Goal: Task Accomplishment & Management: Complete application form

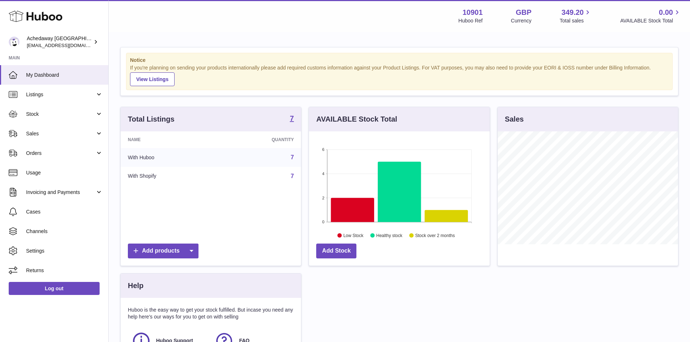
scroll to position [113, 181]
click at [47, 76] on span "My Dashboard" at bounding box center [64, 75] width 77 height 7
click at [43, 126] on link "Sales" at bounding box center [54, 134] width 108 height 20
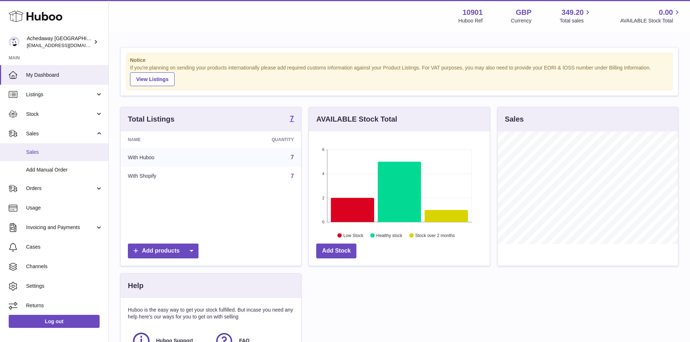
click at [47, 150] on span "Sales" at bounding box center [64, 152] width 77 height 7
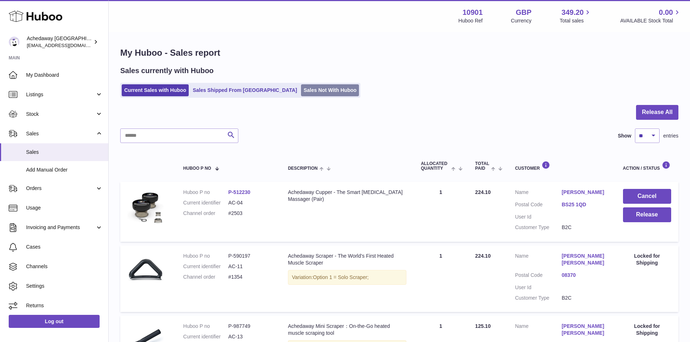
click at [310, 91] on link "Sales Not With Huboo" at bounding box center [330, 90] width 58 height 12
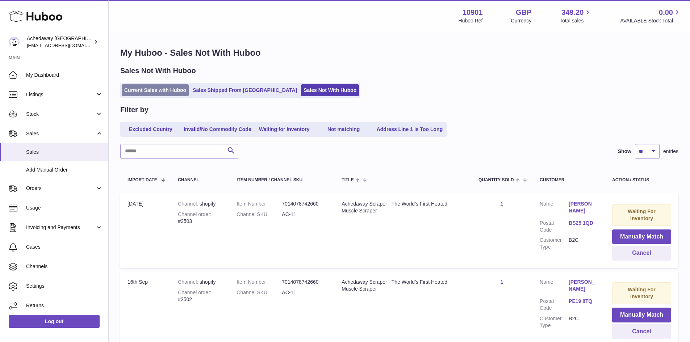
click at [163, 87] on link "Current Sales with Huboo" at bounding box center [155, 90] width 67 height 12
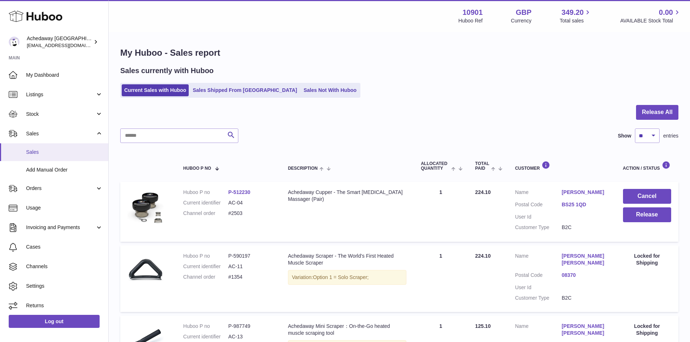
click at [43, 151] on span "Sales" at bounding box center [64, 152] width 77 height 7
click at [46, 157] on link "Sales" at bounding box center [54, 153] width 108 height 18
click at [57, 149] on span "Sales" at bounding box center [64, 152] width 77 height 7
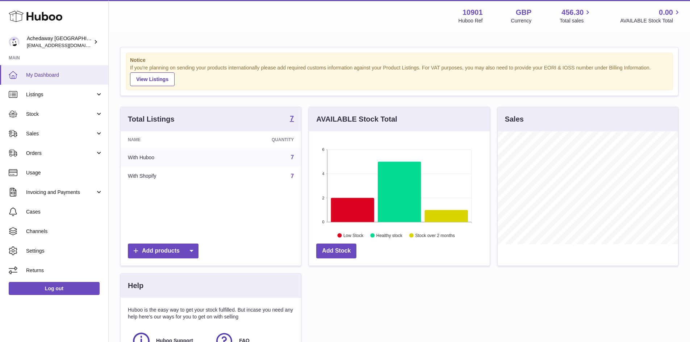
scroll to position [113, 181]
click at [42, 138] on link "Sales" at bounding box center [54, 134] width 108 height 20
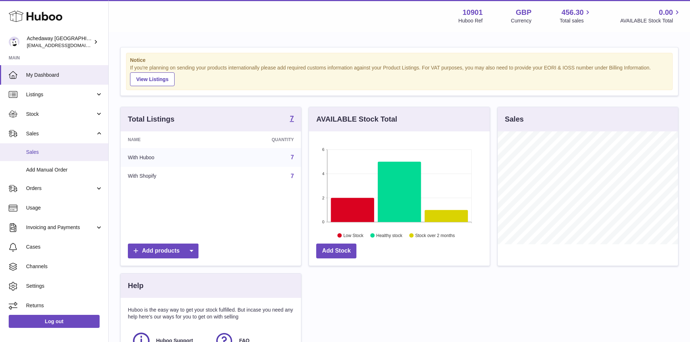
click at [47, 152] on span "Sales" at bounding box center [64, 152] width 77 height 7
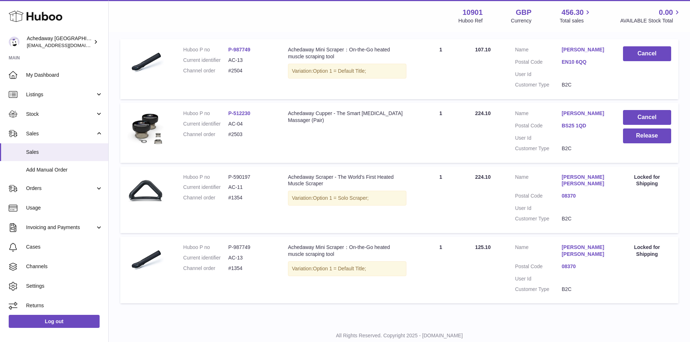
scroll to position [145, 0]
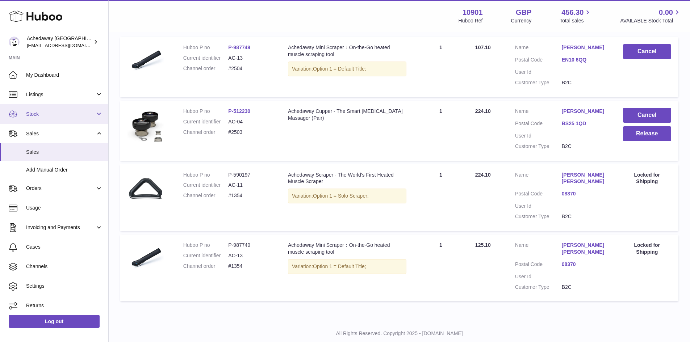
click at [37, 117] on span "Stock" at bounding box center [60, 114] width 69 height 7
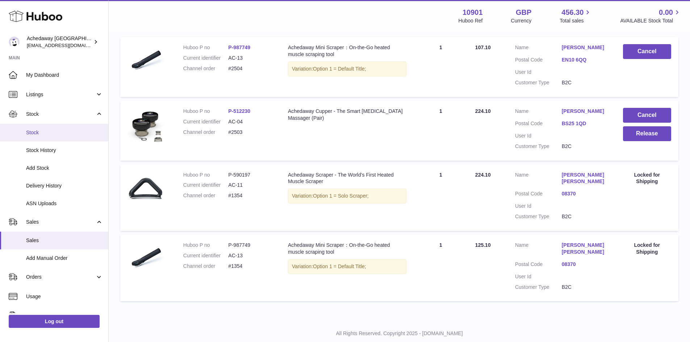
click at [50, 132] on span "Stock" at bounding box center [64, 132] width 77 height 7
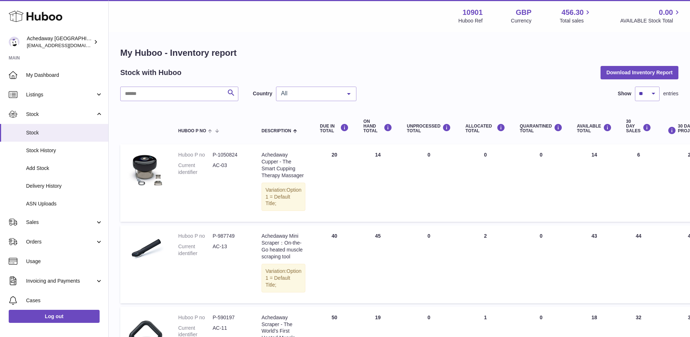
click at [278, 94] on div "All" at bounding box center [316, 94] width 80 height 14
click at [297, 118] on span "GB" at bounding box center [317, 123] width 80 height 14
click at [65, 223] on span "Sales" at bounding box center [60, 222] width 69 height 7
click at [71, 252] on link "Add Manual Order" at bounding box center [54, 259] width 108 height 18
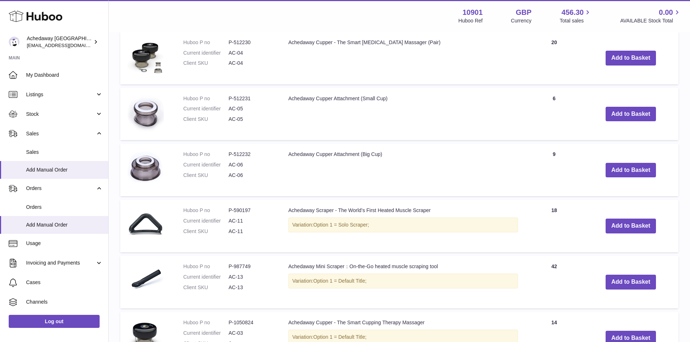
scroll to position [370, 0]
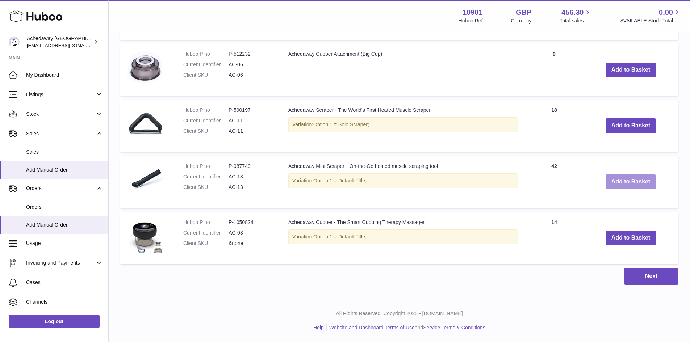
click at [626, 176] on button "Add to Basket" at bounding box center [631, 182] width 51 height 15
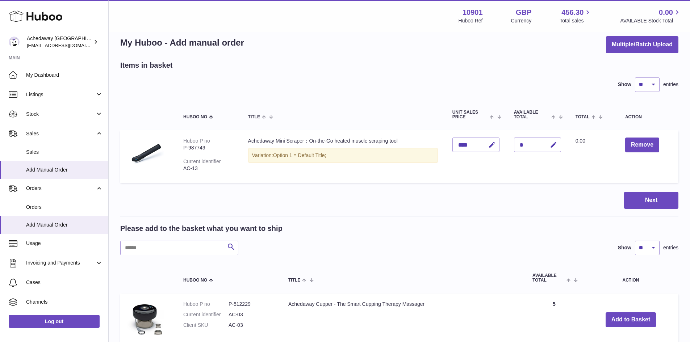
scroll to position [0, 0]
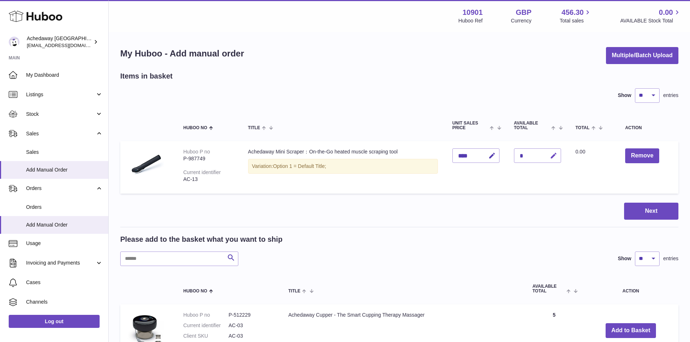
click at [553, 152] on icon "button" at bounding box center [554, 156] width 8 height 8
click at [532, 153] on button "button" at bounding box center [538, 156] width 14 height 12
click at [532, 153] on div "*" at bounding box center [537, 156] width 47 height 14
click at [526, 154] on div "*" at bounding box center [537, 156] width 47 height 14
drag, startPoint x: 547, startPoint y: 159, endPoint x: 552, endPoint y: 161, distance: 5.0
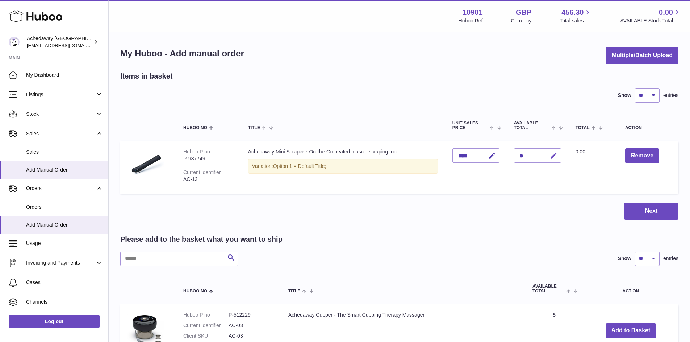
click at [552, 161] on button "button" at bounding box center [552, 156] width 17 height 15
click at [518, 155] on input "*" at bounding box center [537, 156] width 47 height 14
type input "*"
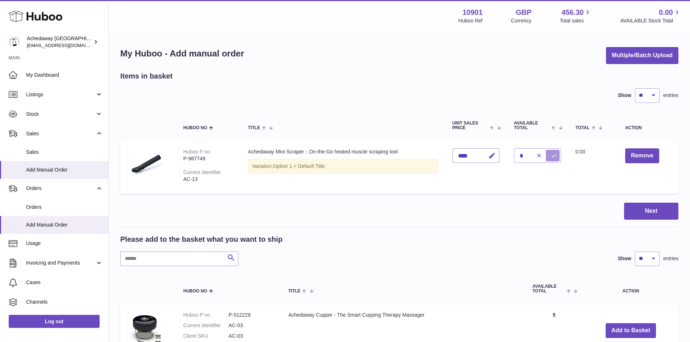
click at [547, 154] on button "submit" at bounding box center [553, 156] width 14 height 12
click at [642, 217] on button "Next" at bounding box center [651, 211] width 54 height 17
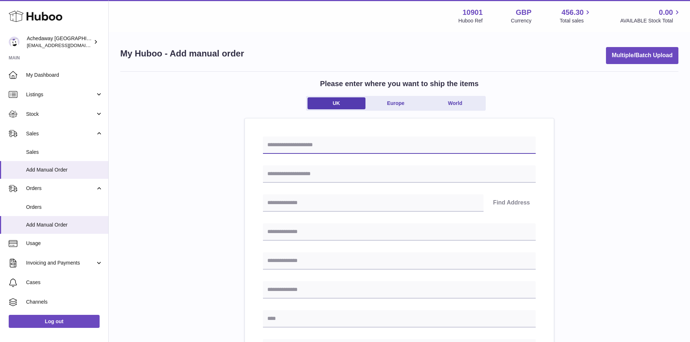
click at [311, 140] on input "text" at bounding box center [399, 145] width 273 height 17
type input "**********"
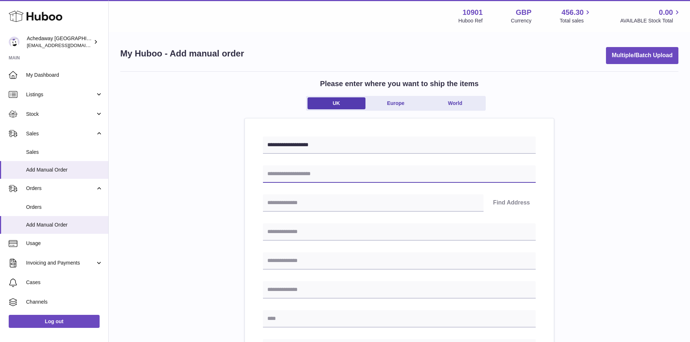
click at [317, 177] on input "text" at bounding box center [399, 174] width 273 height 17
type input "**********"
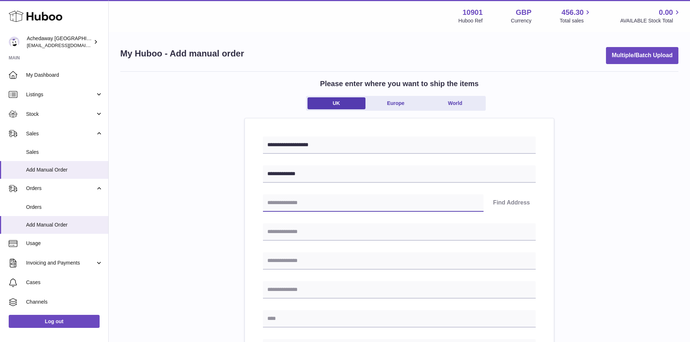
click at [317, 203] on input "text" at bounding box center [373, 203] width 221 height 17
click at [457, 253] on input "text" at bounding box center [399, 261] width 273 height 17
click at [300, 224] on input "text" at bounding box center [399, 232] width 273 height 17
paste input "**********"
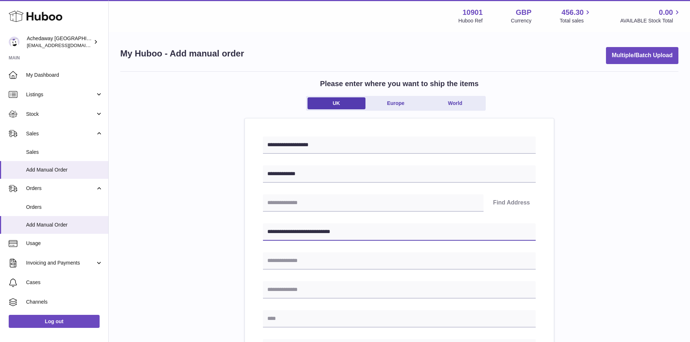
type input "**********"
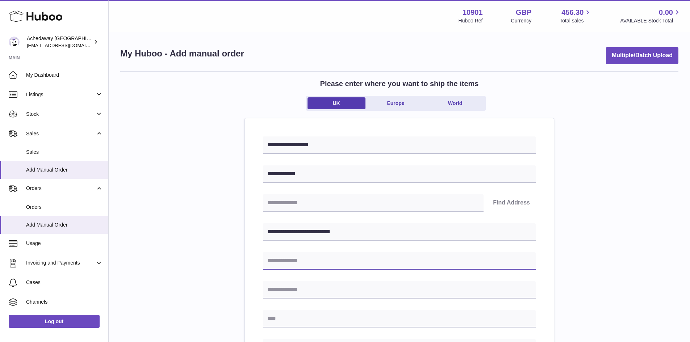
click at [319, 261] on input "text" at bounding box center [399, 261] width 273 height 17
paste input "**********"
type input "**********"
click at [231, 229] on div "**********" at bounding box center [399, 323] width 558 height 505
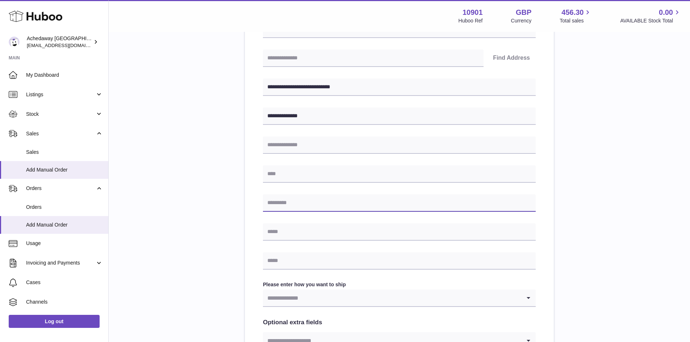
click at [298, 208] on input "text" at bounding box center [399, 203] width 273 height 17
paste input "*******"
type input "*******"
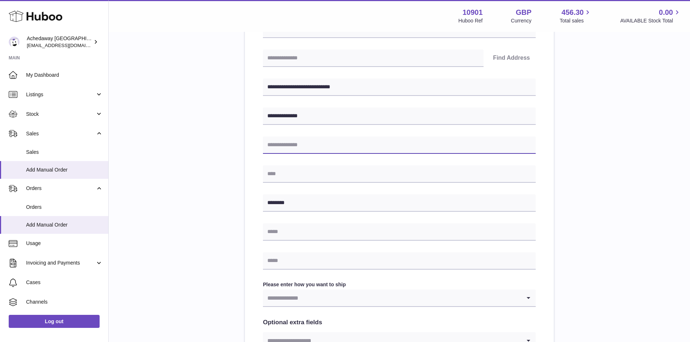
click at [282, 148] on input "text" at bounding box center [399, 145] width 273 height 17
paste input "******"
type input "******"
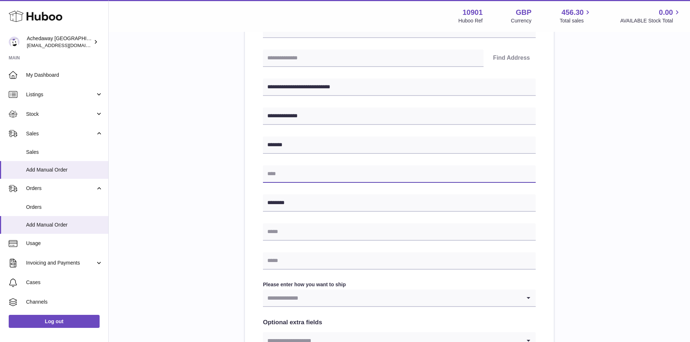
click at [283, 173] on input "text" at bounding box center [399, 174] width 273 height 17
paste input "******"
type input "******"
click at [225, 165] on div "**********" at bounding box center [399, 178] width 558 height 505
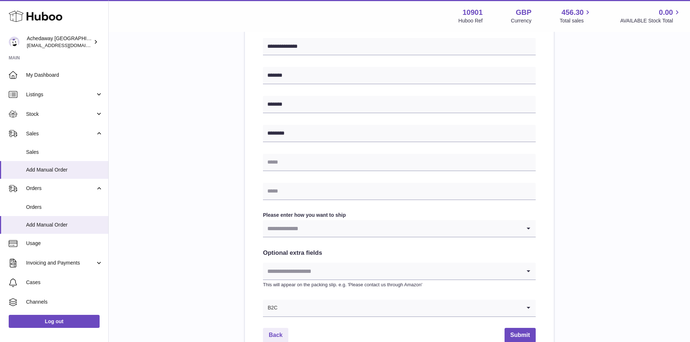
scroll to position [217, 0]
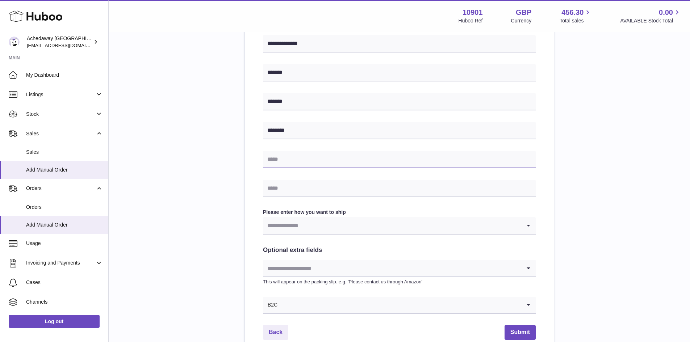
click at [287, 157] on input "text" at bounding box center [399, 159] width 273 height 17
paste input "**********"
type input "**********"
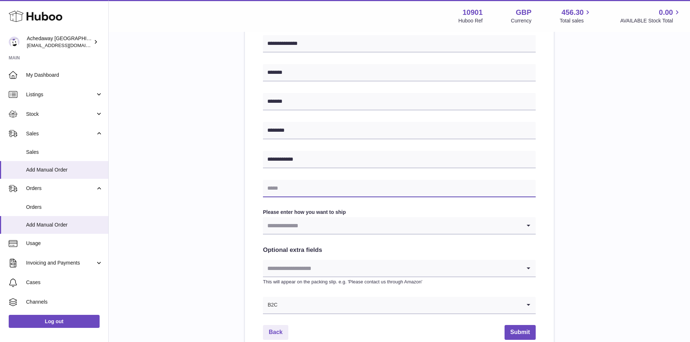
click at [296, 187] on input "text" at bounding box center [399, 188] width 273 height 17
paste input "**********"
type input "**********"
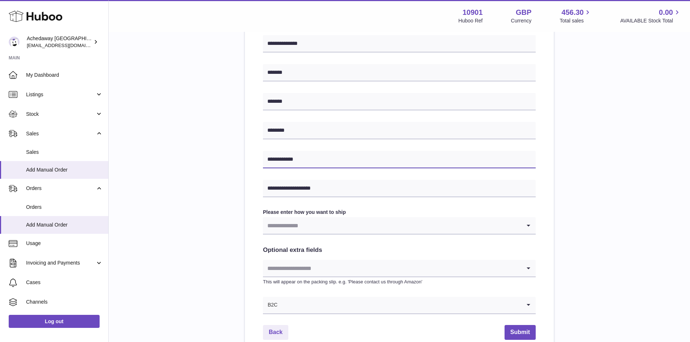
click at [332, 155] on input "**********" at bounding box center [399, 159] width 273 height 17
type input "**********"
click at [316, 230] on input "Search for option" at bounding box center [392, 225] width 258 height 17
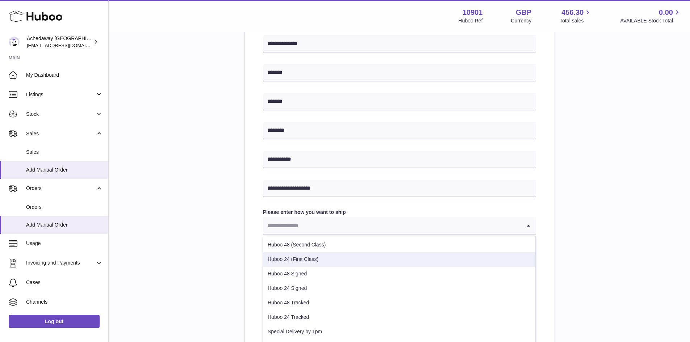
scroll to position [36, 0]
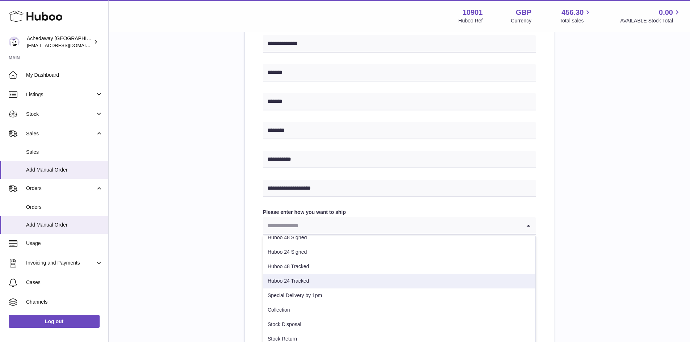
click at [311, 282] on li "Huboo 24 Tracked" at bounding box center [399, 281] width 272 height 14
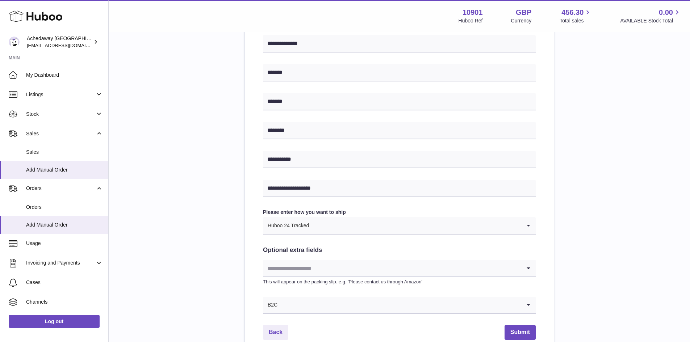
click at [326, 267] on input "Search for option" at bounding box center [392, 268] width 258 height 17
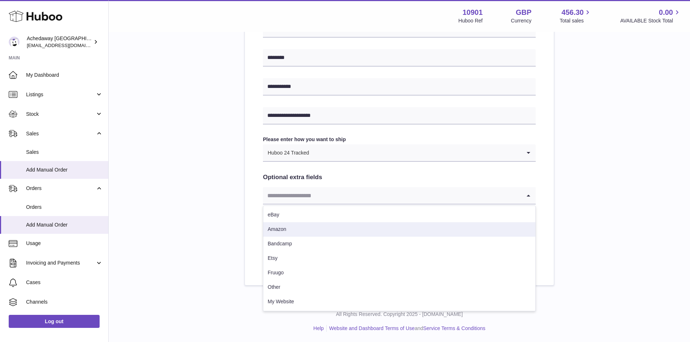
scroll to position [291, 0]
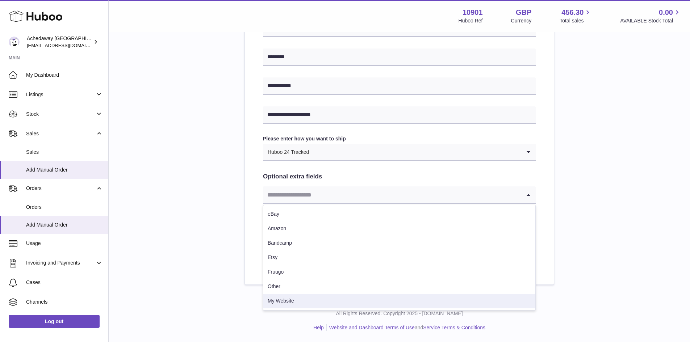
click at [303, 304] on li "My Website" at bounding box center [399, 301] width 272 height 14
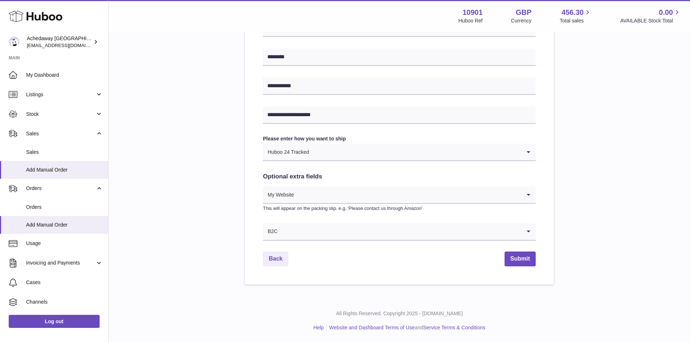
click at [326, 240] on input "Search for option" at bounding box center [400, 232] width 244 height 17
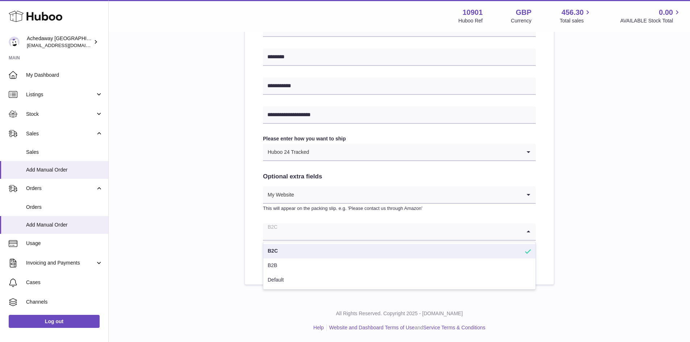
click at [318, 253] on li "B2C" at bounding box center [399, 251] width 272 height 14
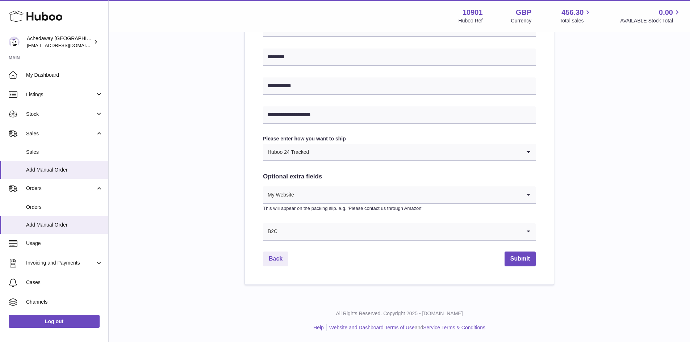
click at [323, 260] on div "Back Submit" at bounding box center [399, 259] width 273 height 15
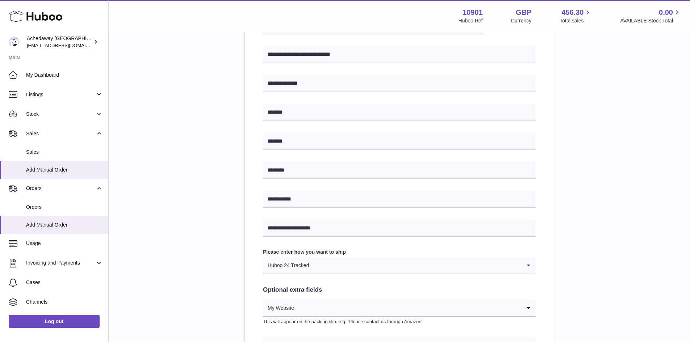
scroll to position [37, 0]
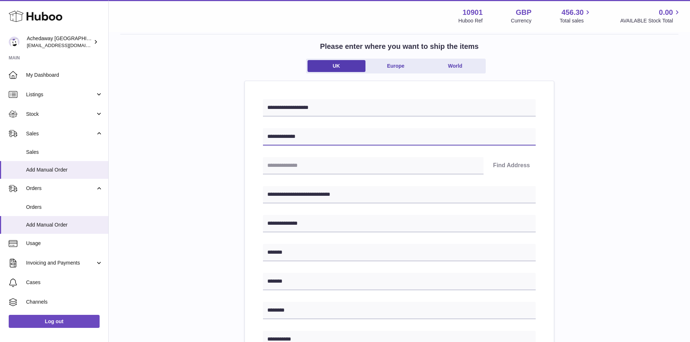
click at [307, 139] on input "**********" at bounding box center [399, 136] width 273 height 17
click at [217, 138] on div "**********" at bounding box center [399, 286] width 558 height 505
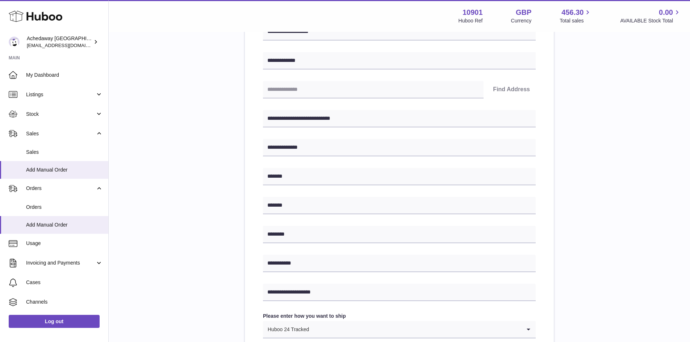
scroll to position [291, 0]
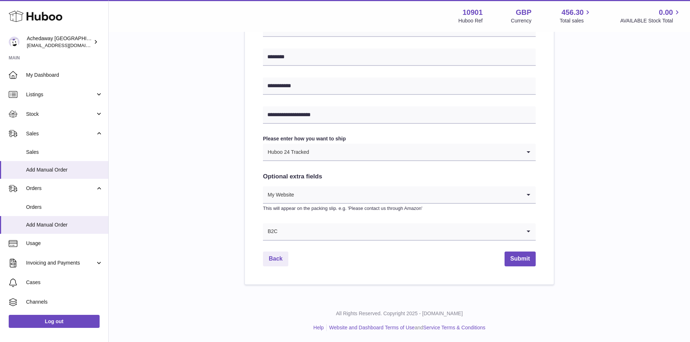
click at [527, 250] on div "**********" at bounding box center [399, 55] width 309 height 457
click at [520, 266] on button "Submit" at bounding box center [520, 259] width 31 height 15
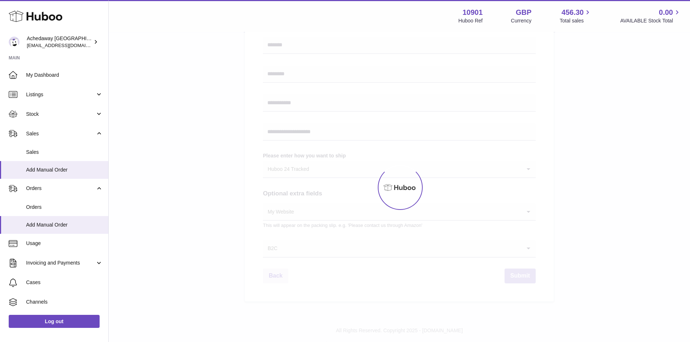
scroll to position [74, 0]
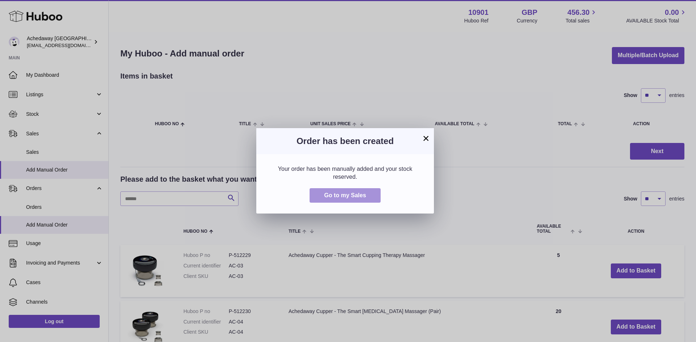
click at [340, 192] on span "Go to my Sales" at bounding box center [345, 195] width 42 height 6
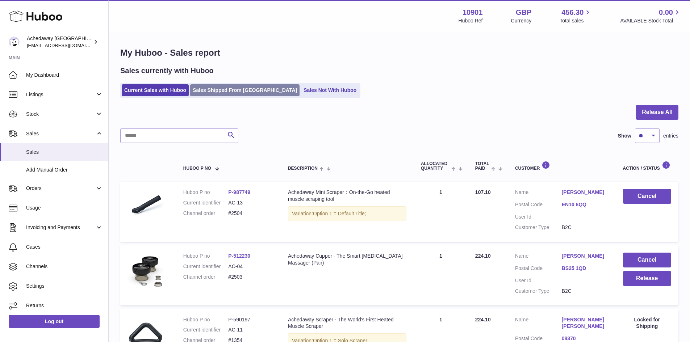
click at [245, 90] on link "Sales Shipped From [GEOGRAPHIC_DATA]" at bounding box center [244, 90] width 109 height 12
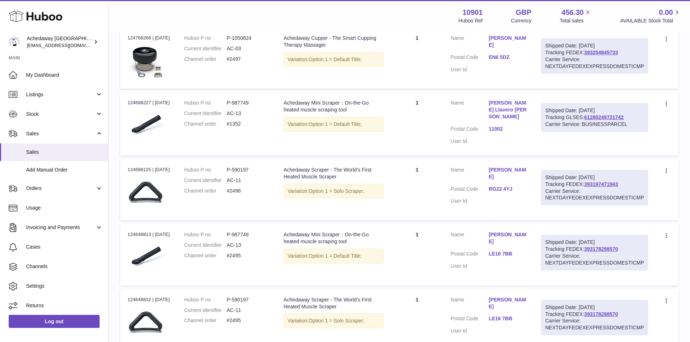
scroll to position [555, 0]
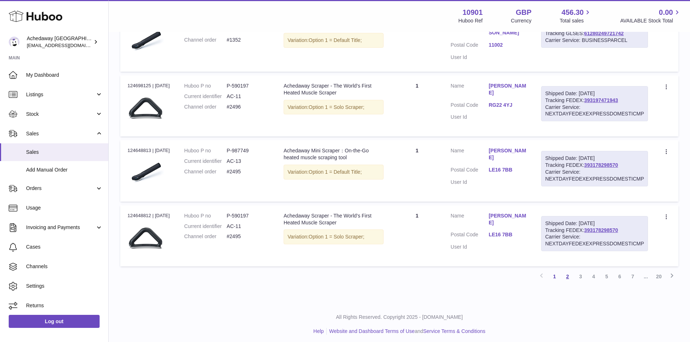
click at [569, 277] on link "2" at bounding box center [567, 276] width 13 height 13
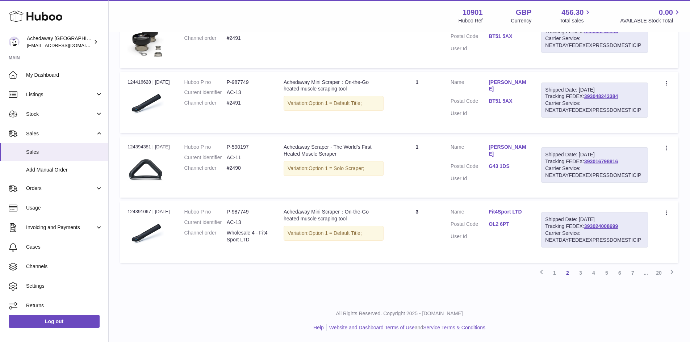
click at [507, 222] on link "OL2 6PT" at bounding box center [508, 224] width 38 height 7
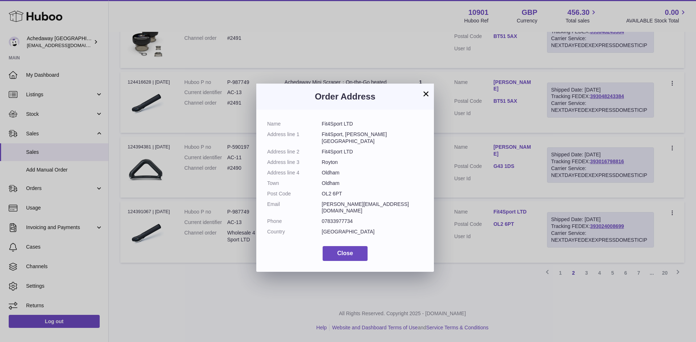
click at [355, 134] on dd "Fit4Sport, Scholfield Street" at bounding box center [372, 138] width 101 height 14
copy dl "Fit4Sport, Scholfield Street"
click at [333, 149] on dd "Fit4Sport LTD" at bounding box center [372, 152] width 101 height 7
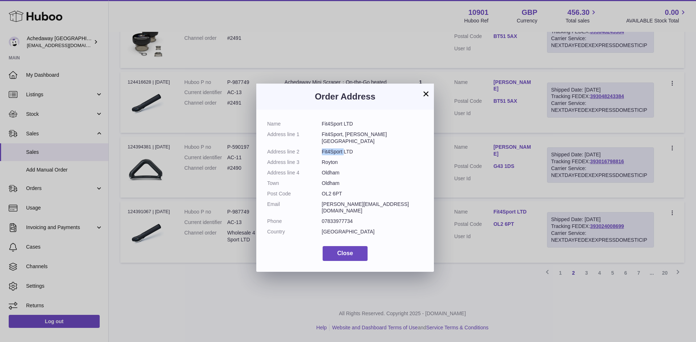
click at [333, 149] on dd "Fit4Sport LTD" at bounding box center [372, 152] width 101 height 7
copy dl "Fit4Sport LTD"
click at [333, 191] on dd "OL2 6PT" at bounding box center [372, 194] width 101 height 7
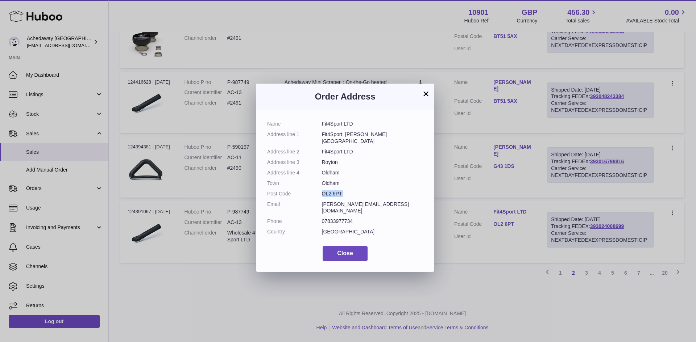
click at [333, 191] on dd "OL2 6PT" at bounding box center [372, 194] width 101 height 7
copy dl "OL2 6PT"
click at [324, 180] on dd "Oldham" at bounding box center [372, 183] width 101 height 7
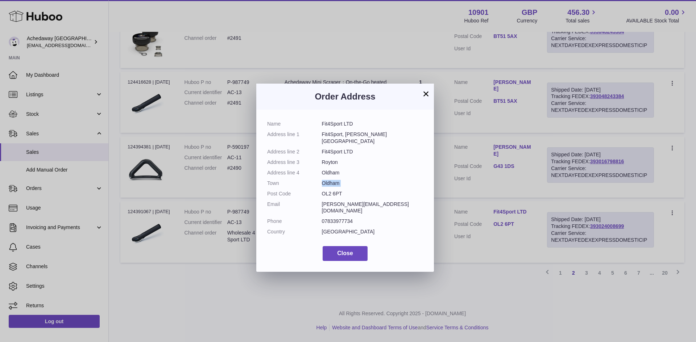
copy dl "Oldham"
click at [331, 218] on dd "07833977734" at bounding box center [372, 221] width 101 height 7
copy dd "07833977734"
click at [329, 201] on dd "kim@fit4sportltd.com" at bounding box center [372, 208] width 101 height 14
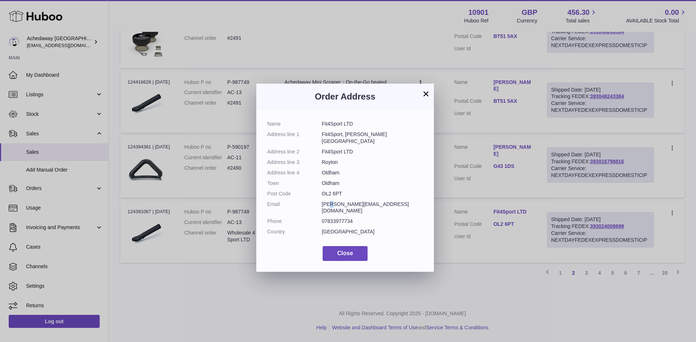
click at [329, 201] on dd "kim@fit4sportltd.com" at bounding box center [372, 208] width 101 height 14
copy dl "kim@fit4sportltd.com"
click at [427, 93] on button "×" at bounding box center [425, 94] width 9 height 9
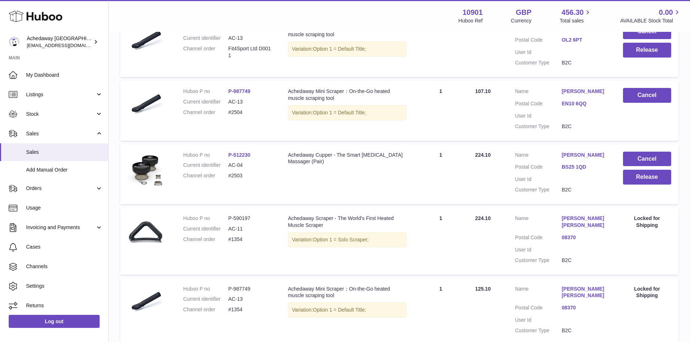
scroll to position [109, 0]
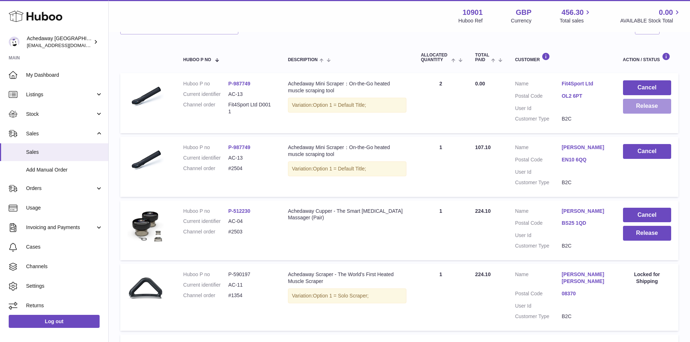
click at [641, 109] on button "Release" at bounding box center [647, 106] width 48 height 15
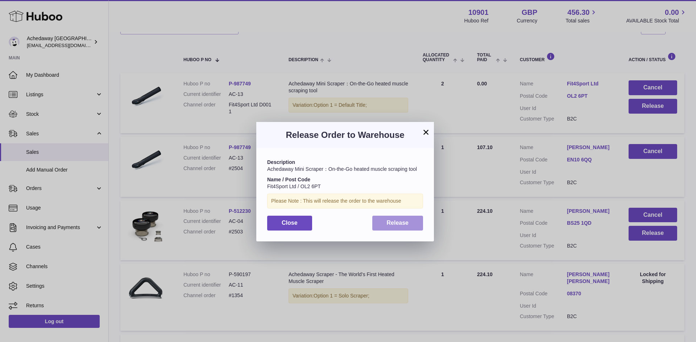
click at [407, 220] on span "Release" at bounding box center [398, 223] width 22 height 6
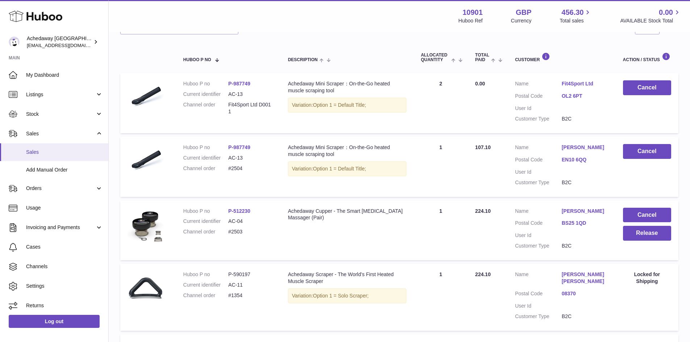
click at [69, 150] on span "Sales" at bounding box center [64, 152] width 77 height 7
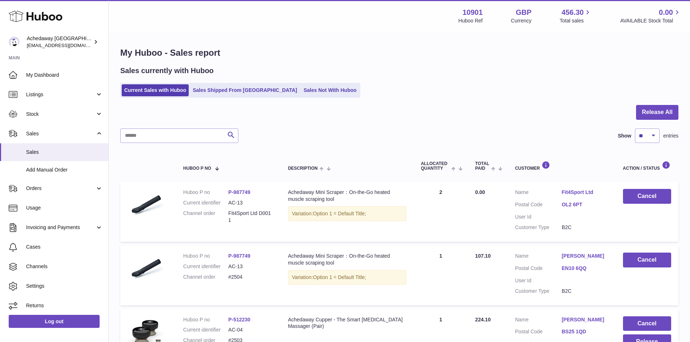
click at [200, 97] on ul "Current Sales with Huboo Sales Shipped From [GEOGRAPHIC_DATA] Sales Not With Hu…" at bounding box center [240, 90] width 240 height 15
click at [204, 92] on link "Sales Shipped From [GEOGRAPHIC_DATA]" at bounding box center [244, 90] width 109 height 12
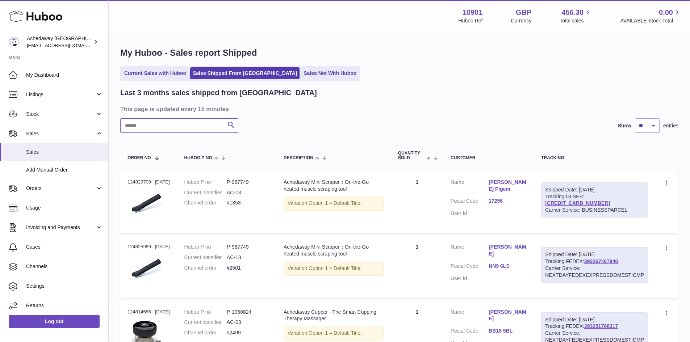
click at [184, 127] on input "text" at bounding box center [179, 126] width 118 height 14
paste input "**********"
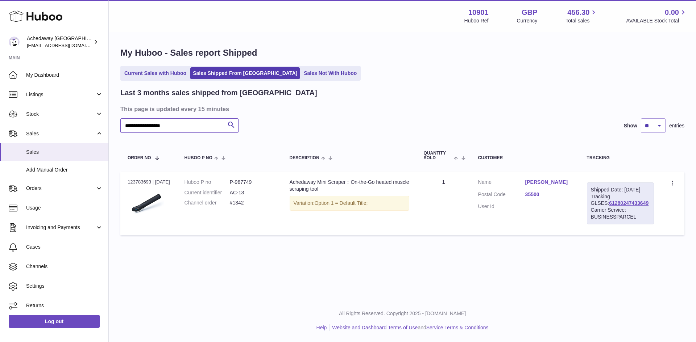
type input "**********"
click at [140, 182] on div "Order no 123783693 | 30th Aug" at bounding box center [149, 182] width 42 height 7
copy td "123783693 | 30th Aug"
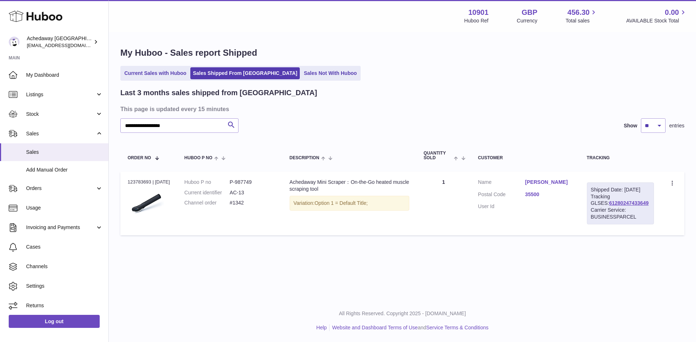
click at [238, 197] on dl "Huboo P no P-987749 Current identifier AC-13 Channel order #1342" at bounding box center [229, 195] width 91 height 32
drag, startPoint x: 250, startPoint y: 206, endPoint x: 186, endPoint y: 205, distance: 64.5
click at [186, 205] on td "Huboo P no P-987749 Current identifier AC-13 Channel order #1342" at bounding box center [229, 204] width 105 height 64
copy dl "Channel order #1342"
click at [156, 75] on link "Current Sales with Huboo" at bounding box center [155, 73] width 67 height 12
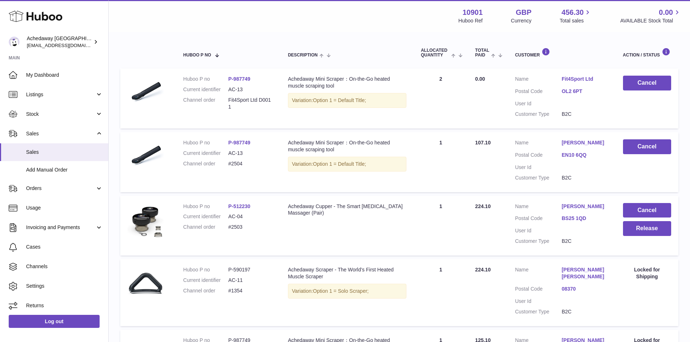
scroll to position [181, 0]
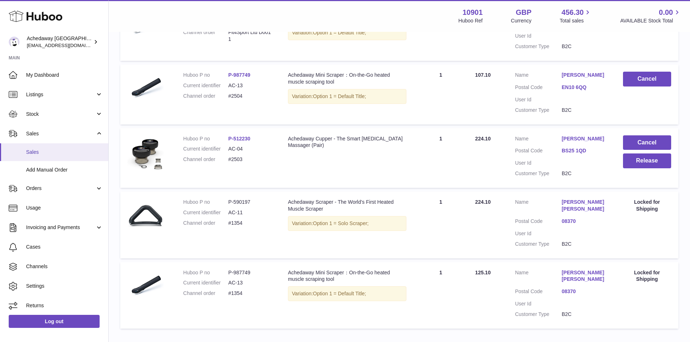
click at [35, 154] on span "Sales" at bounding box center [64, 152] width 77 height 7
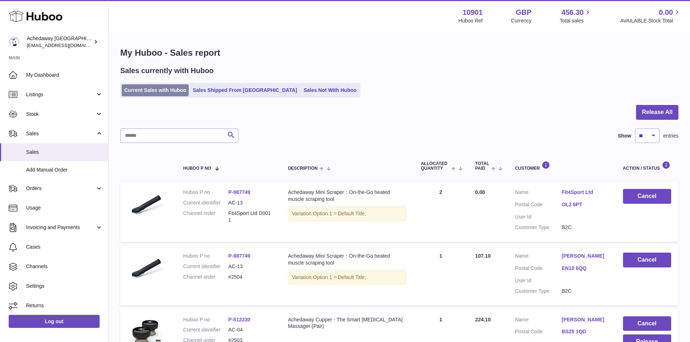
click at [176, 94] on link "Current Sales with Huboo" at bounding box center [155, 90] width 67 height 12
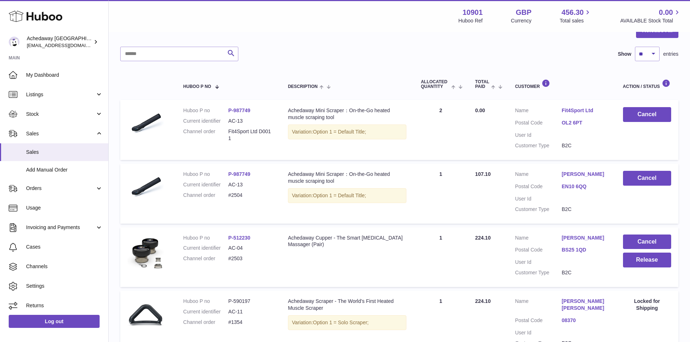
scroll to position [109, 0]
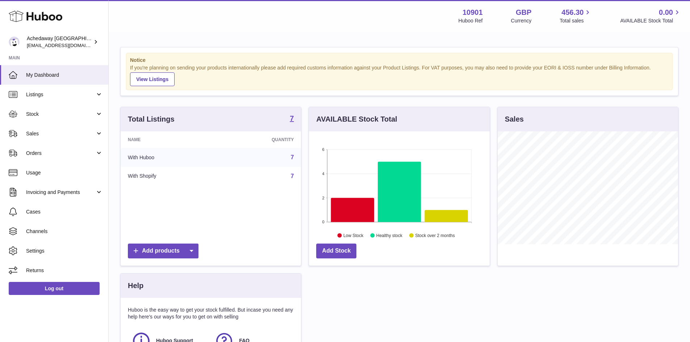
scroll to position [113, 181]
click at [76, 133] on span "Sales" at bounding box center [60, 133] width 69 height 7
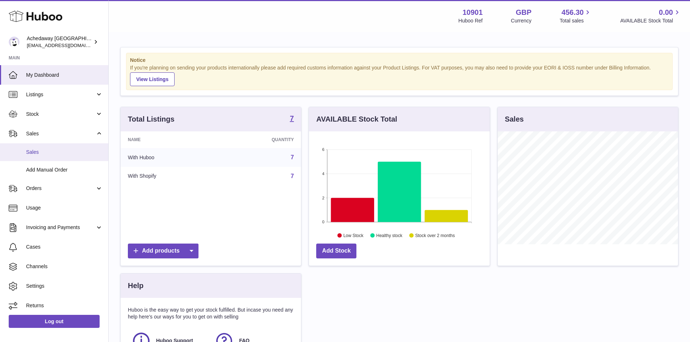
click at [85, 153] on span "Sales" at bounding box center [64, 152] width 77 height 7
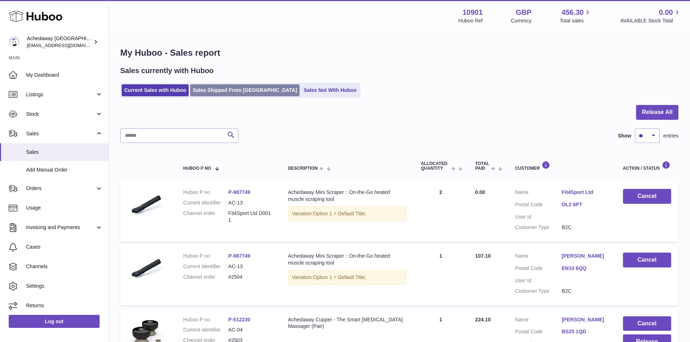
click at [237, 93] on link "Sales Shipped From Huboo" at bounding box center [244, 90] width 109 height 12
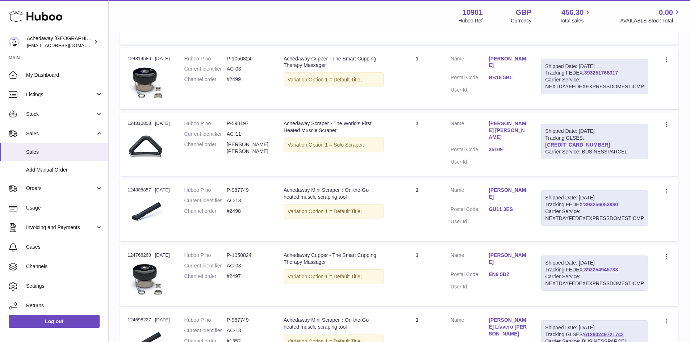
scroll to position [36, 0]
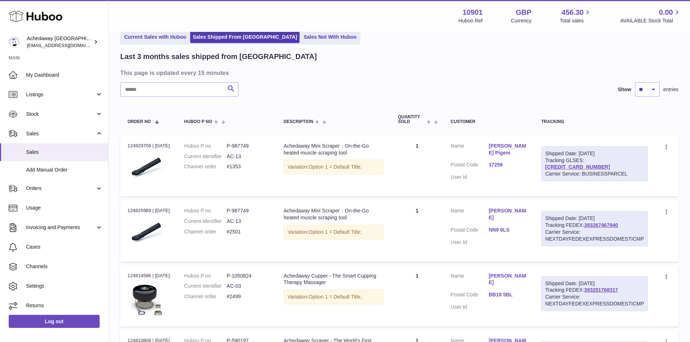
click at [168, 41] on link "Current Sales with Huboo" at bounding box center [155, 37] width 67 height 12
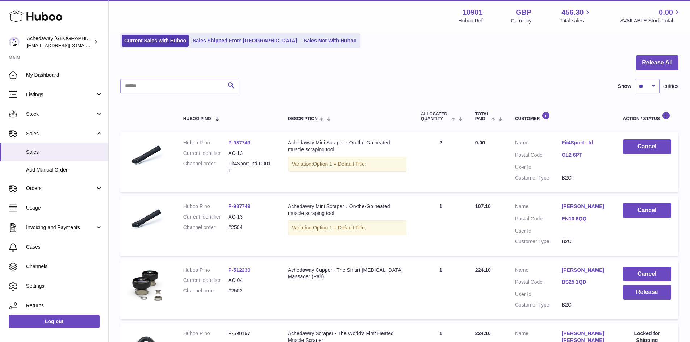
scroll to position [109, 0]
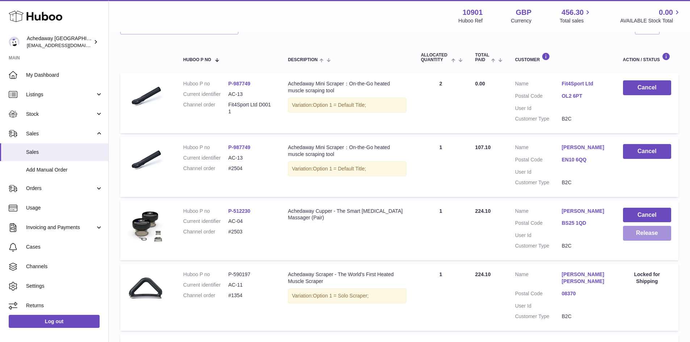
click at [636, 233] on button "Release" at bounding box center [647, 233] width 48 height 15
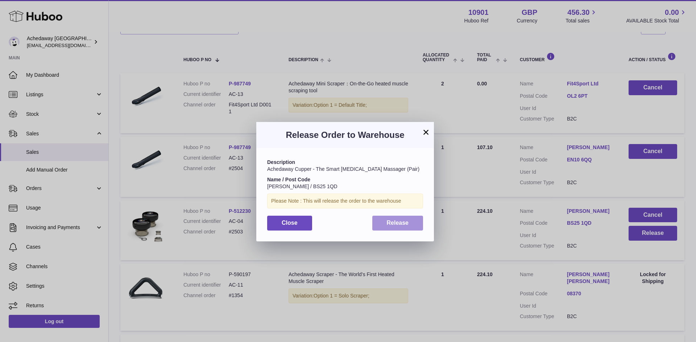
click at [413, 223] on button "Release" at bounding box center [397, 223] width 51 height 15
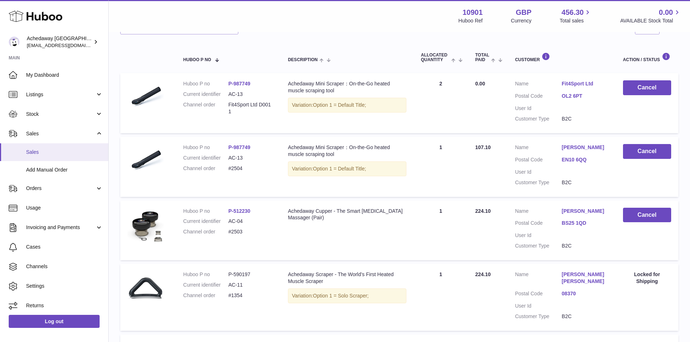
click at [65, 153] on span "Sales" at bounding box center [64, 152] width 77 height 7
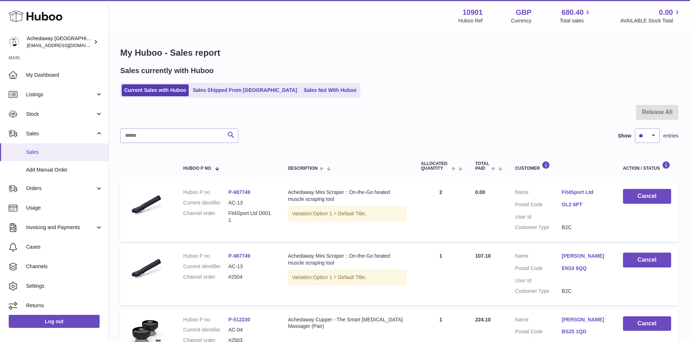
click at [32, 154] on span "Sales" at bounding box center [64, 152] width 77 height 7
click at [62, 146] on link "Sales" at bounding box center [54, 153] width 108 height 18
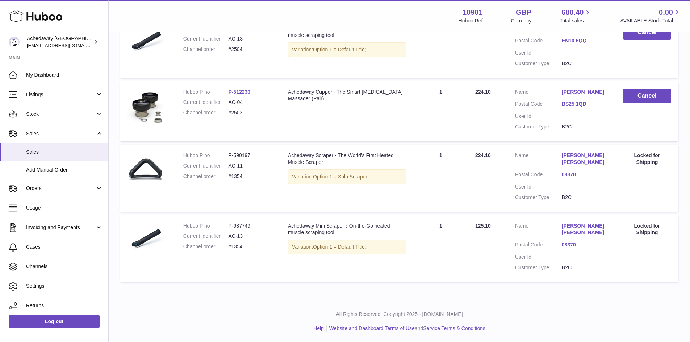
scroll to position [229, 0]
click at [62, 147] on link "Sales" at bounding box center [54, 153] width 108 height 18
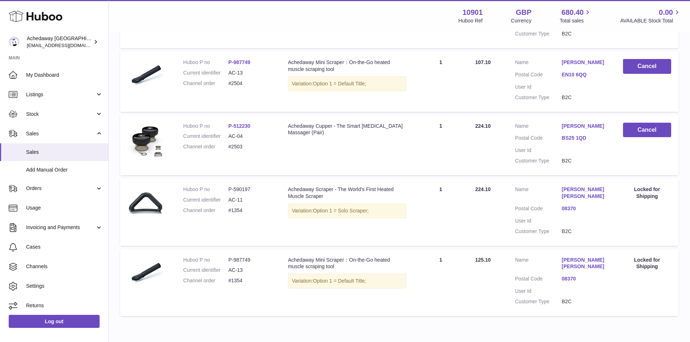
scroll to position [181, 0]
